Goal: Task Accomplishment & Management: Use online tool/utility

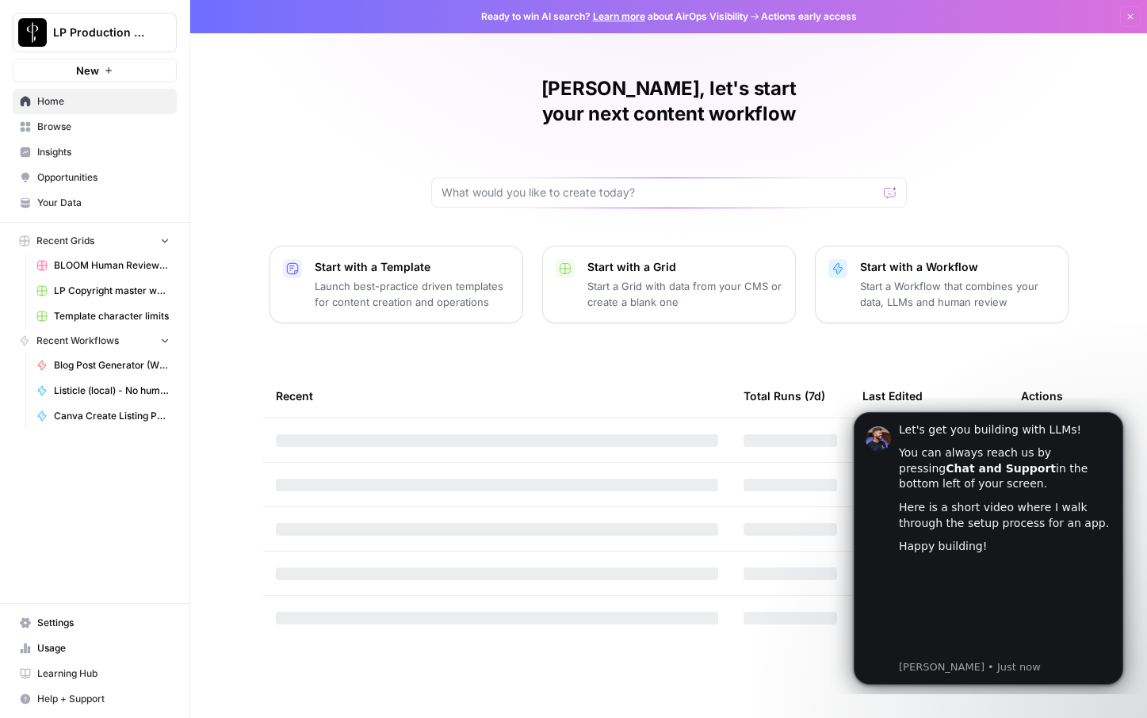
click at [165, 338] on icon "button" at bounding box center [164, 339] width 11 height 11
click at [165, 338] on icon "button" at bounding box center [164, 340] width 11 height 11
click at [491, 185] on input "text" at bounding box center [659, 193] width 436 height 16
type input "b"
type input "images"
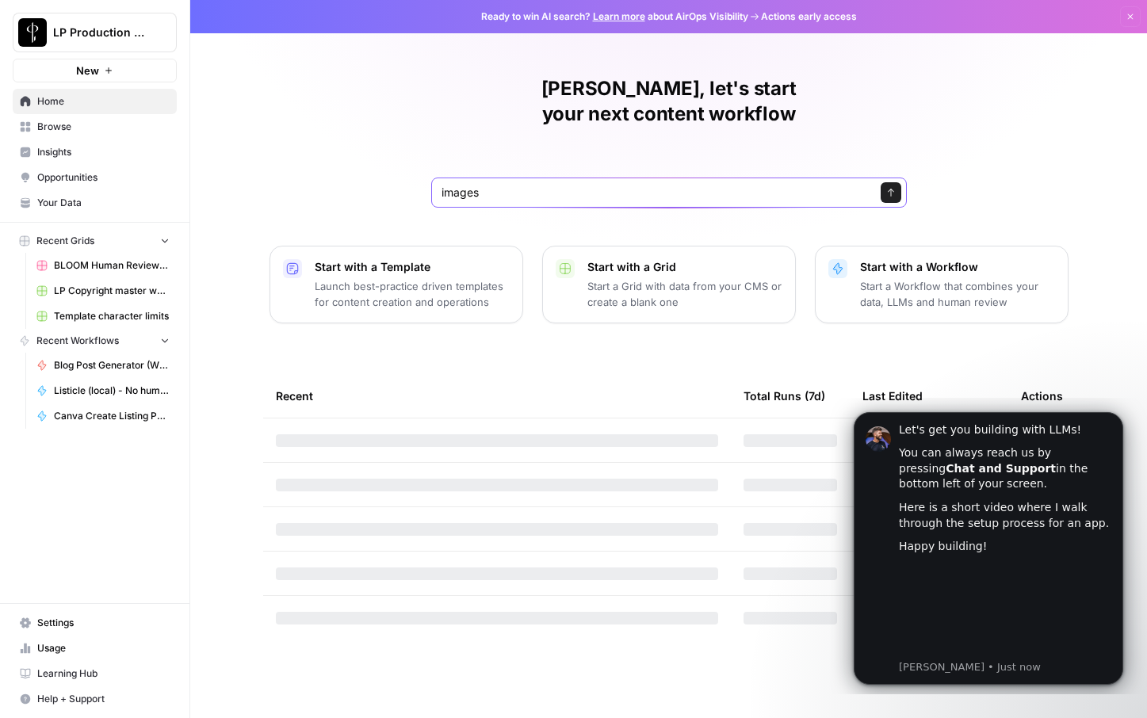
click button "Send" at bounding box center [891, 192] width 21 height 21
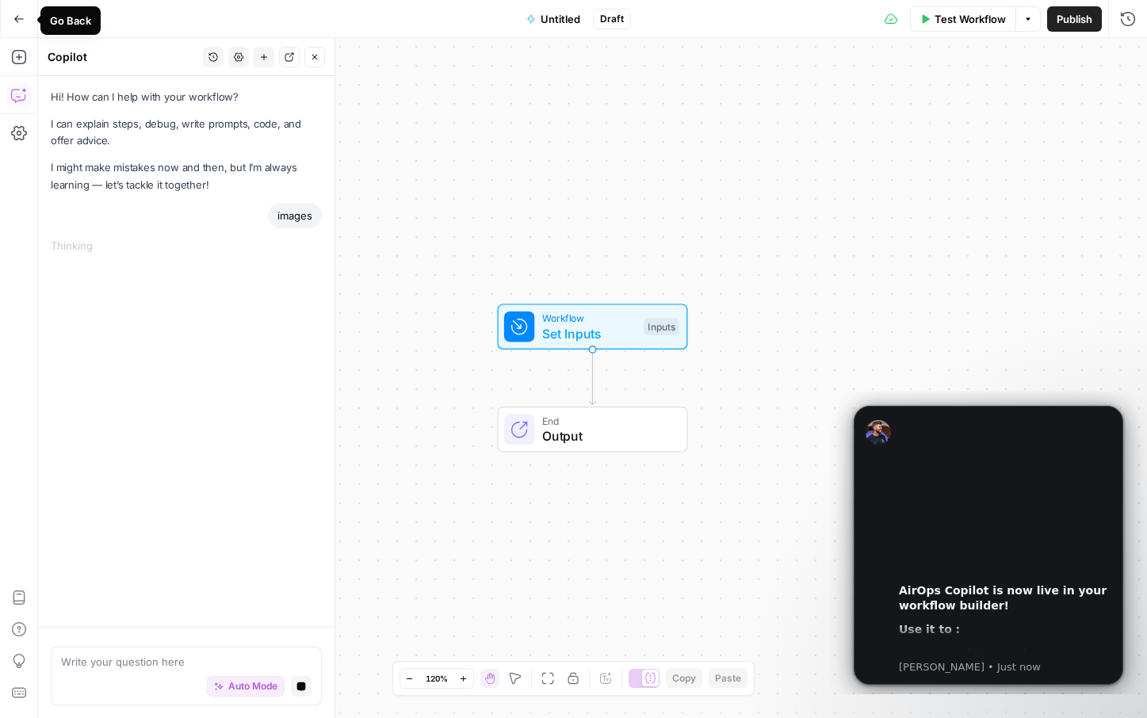
click at [18, 19] on icon "button" at bounding box center [18, 18] width 11 height 11
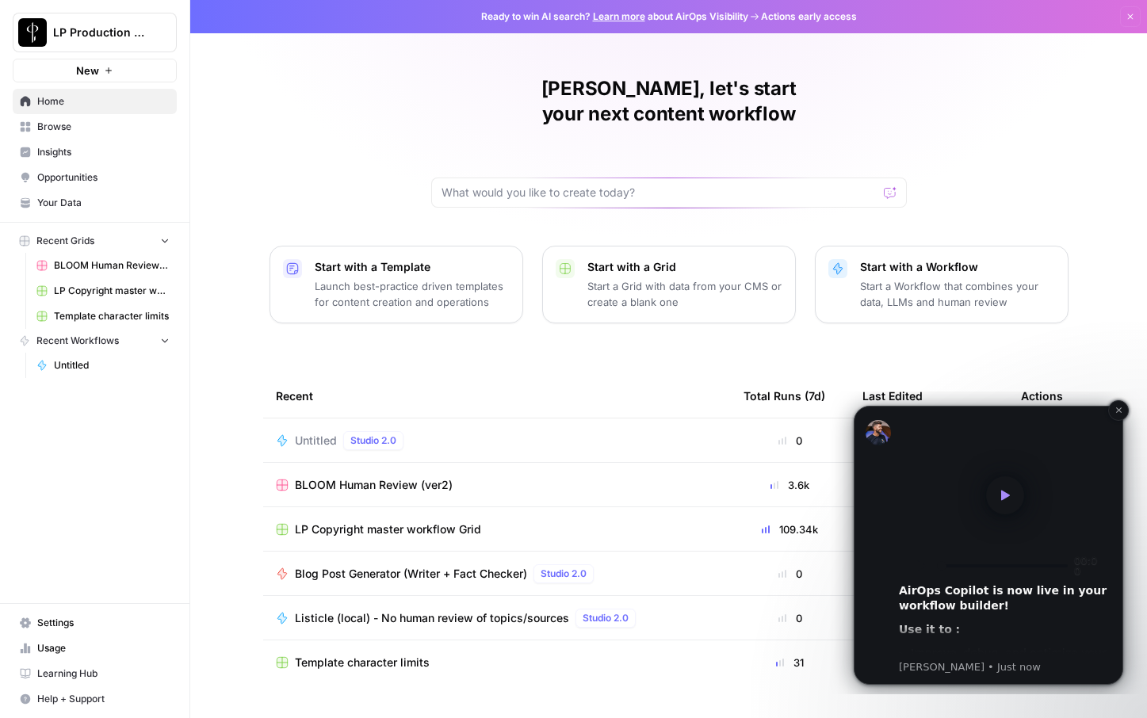
click at [926, 478] on video "Play video" at bounding box center [1005, 495] width 212 height 159
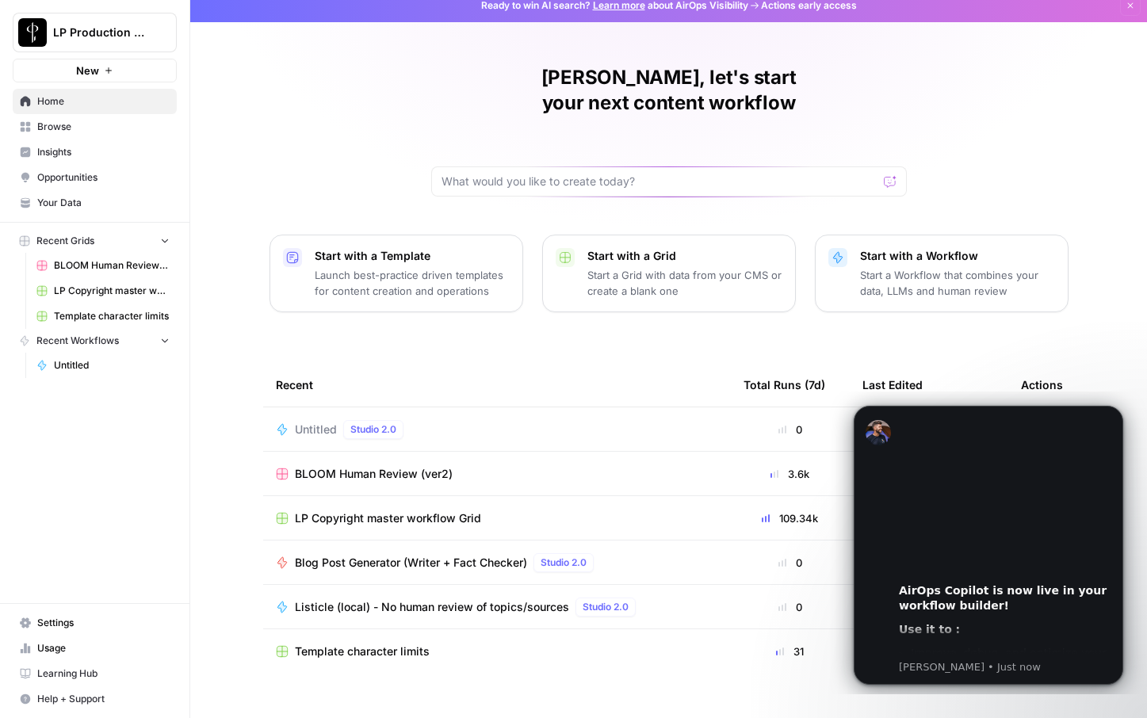
click at [117, 38] on span "LP Production Workloads" at bounding box center [101, 33] width 96 height 16
click at [311, 86] on div "[PERSON_NAME], let's start your next content workflow Start with a Template Lau…" at bounding box center [668, 366] width 957 height 755
click at [43, 133] on span "Browse" at bounding box center [103, 127] width 132 height 14
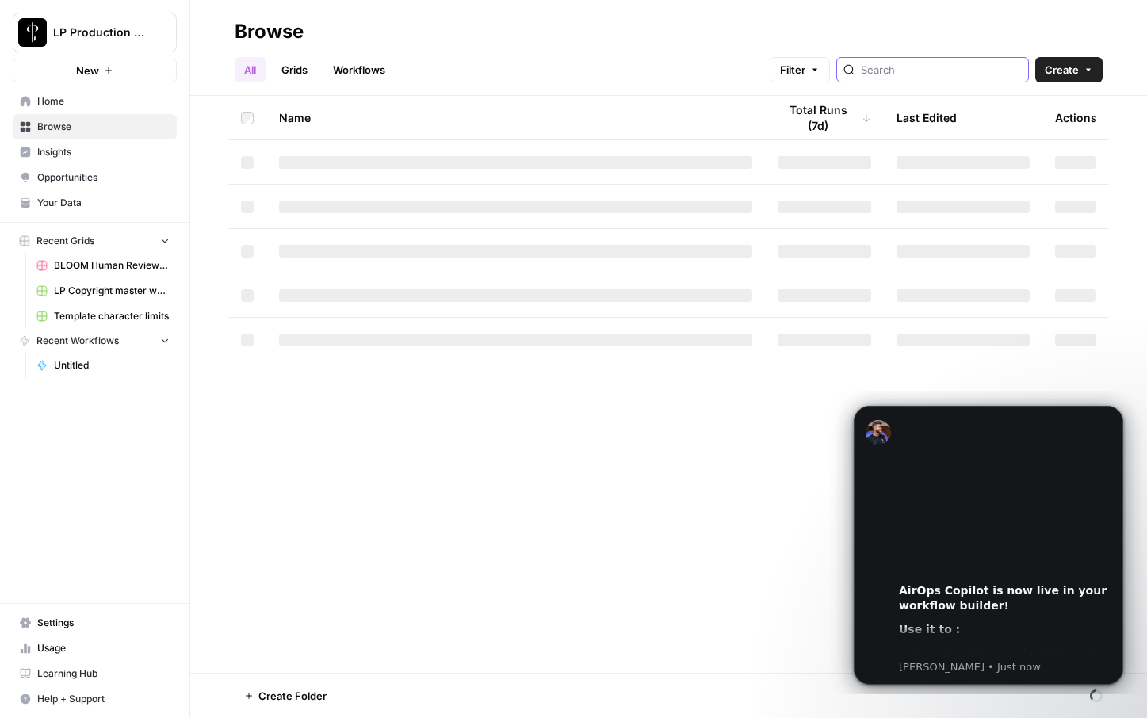
click at [955, 74] on input "search" at bounding box center [941, 70] width 161 height 16
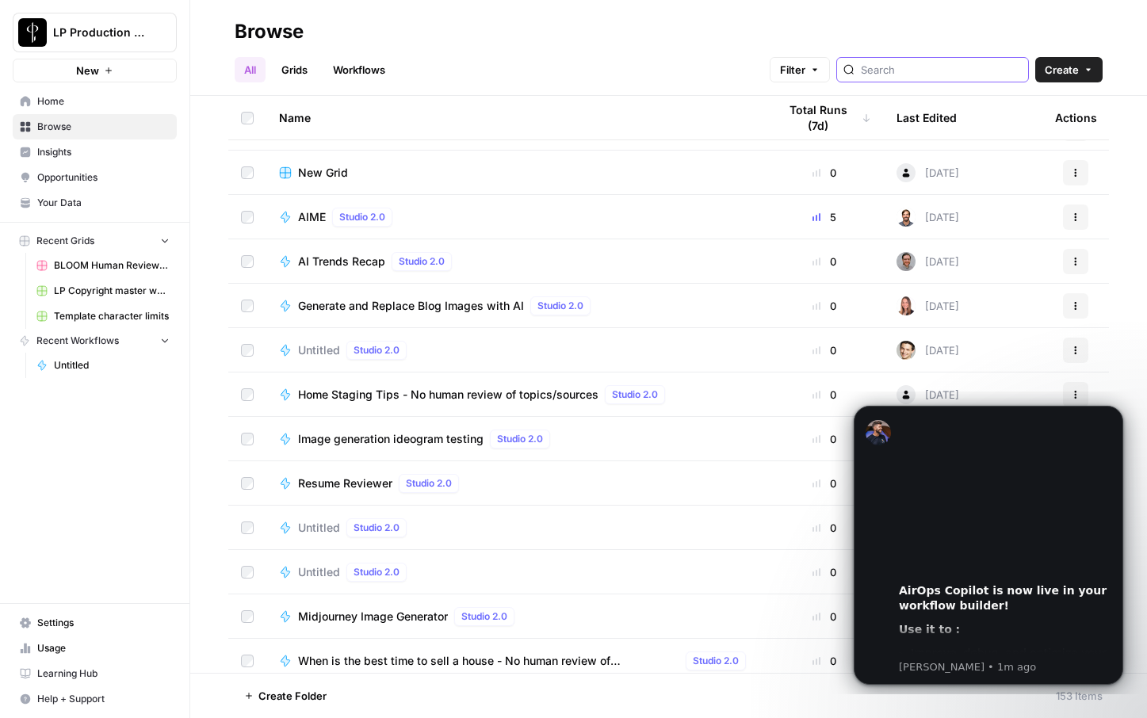
scroll to position [2596, 0]
